Goal: Check status: Check status

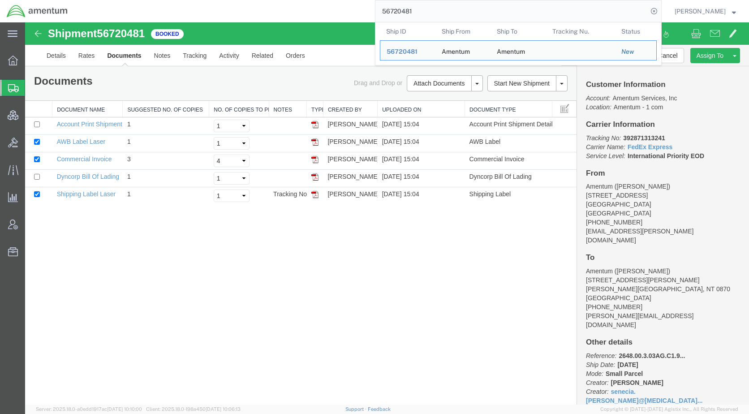
drag, startPoint x: 459, startPoint y: 12, endPoint x: 374, endPoint y: 12, distance: 84.6
click at [374, 12] on div "56720481 Ship ID Ship From Ship To Tracking Nu. Status Ship ID 56720481 Ship Fr…" at bounding box center [367, 11] width 587 height 22
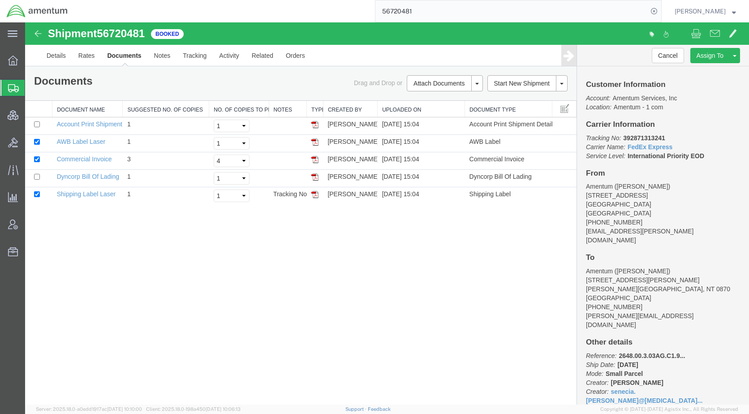
paste input "2150"
type input "56722150"
click at [660, 11] on icon at bounding box center [653, 11] width 13 height 13
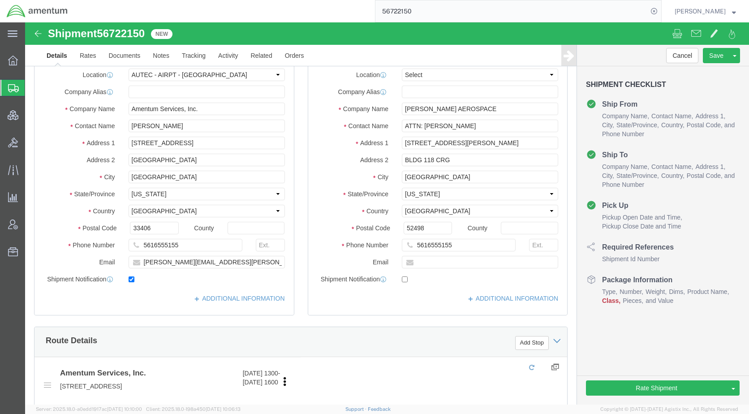
select select "53953"
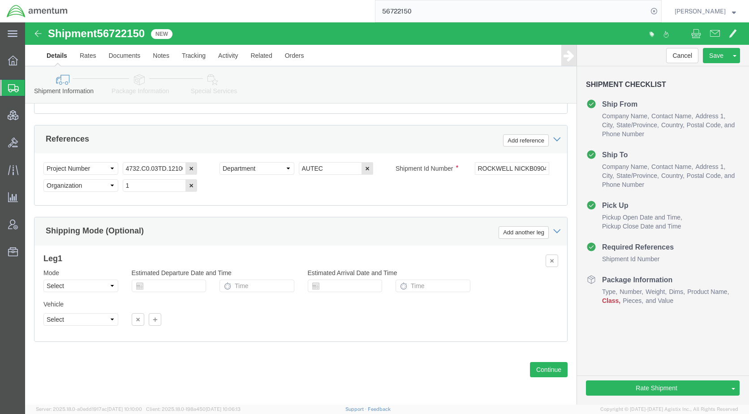
scroll to position [565, 0]
click icon
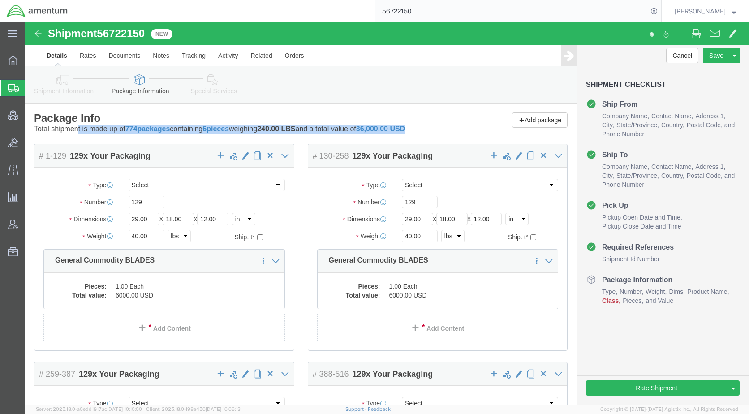
drag, startPoint x: 401, startPoint y: 104, endPoint x: 10, endPoint y: 107, distance: 390.5
click div "Package Info Total shipment is made up of 774 packages containing 6 pieces weig…"
copy p "Total shipment is made up of 774 packages containing 6 pieces weighing 240.00 L…"
click link "Activity"
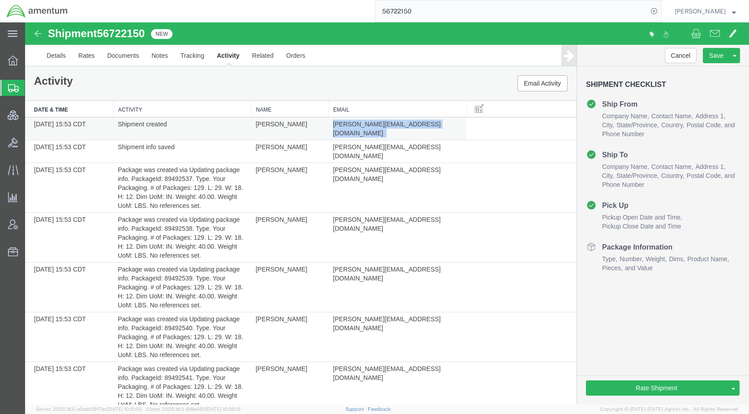
drag, startPoint x: 425, startPoint y: 124, endPoint x: 330, endPoint y: 124, distance: 95.4
click at [330, 124] on td "[PERSON_NAME][EMAIL_ADDRESS][DOMAIN_NAME]" at bounding box center [397, 128] width 138 height 23
copy td "[PERSON_NAME][EMAIL_ADDRESS][DOMAIN_NAME]"
